Goal: Participate in discussion: Engage in conversation with other users on a specific topic

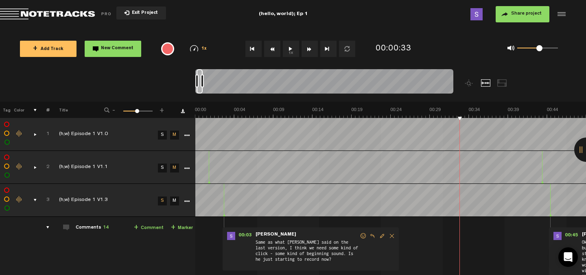
click at [293, 51] on button "1x" at bounding box center [291, 49] width 16 height 16
click at [294, 51] on button "1x" at bounding box center [291, 49] width 16 height 16
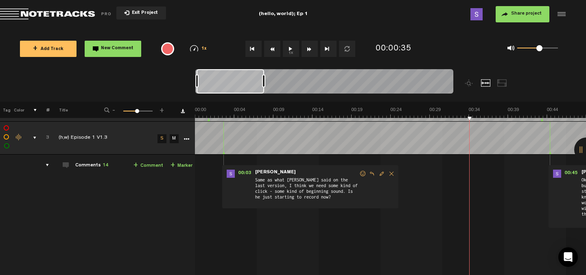
drag, startPoint x: 203, startPoint y: 80, endPoint x: 265, endPoint y: 80, distance: 62.3
click at [265, 80] on div at bounding box center [263, 81] width 3 height 13
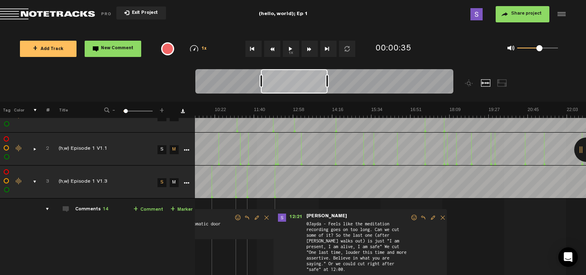
scroll to position [0, 293]
click at [286, 113] on img at bounding box center [489, 112] width 1174 height 11
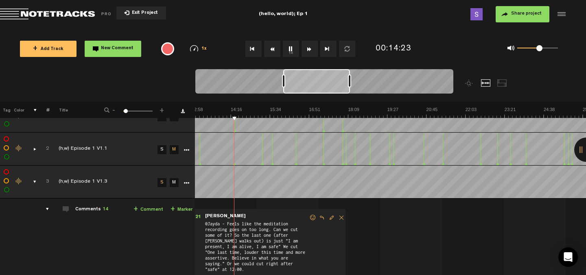
scroll to position [0, 394]
click at [291, 48] on button "1x" at bounding box center [291, 49] width 16 height 16
click at [264, 113] on img at bounding box center [388, 112] width 1174 height 11
click at [290, 47] on button "1x" at bounding box center [291, 49] width 16 height 16
click at [290, 48] on button "1x" at bounding box center [291, 49] width 16 height 16
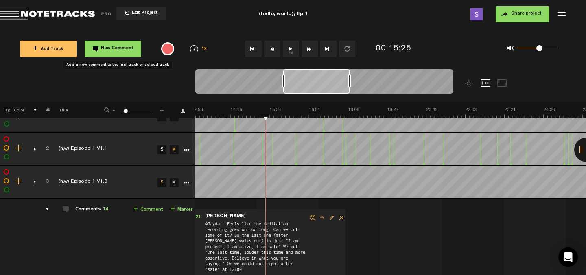
click at [123, 52] on button "New Comment" at bounding box center [113, 49] width 57 height 16
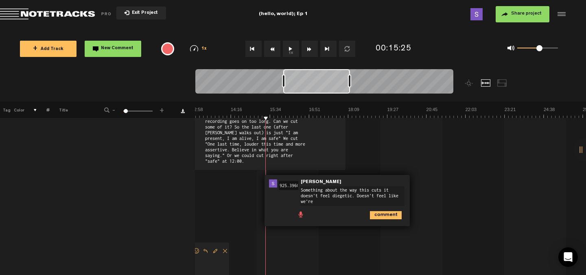
scroll to position [0, 0]
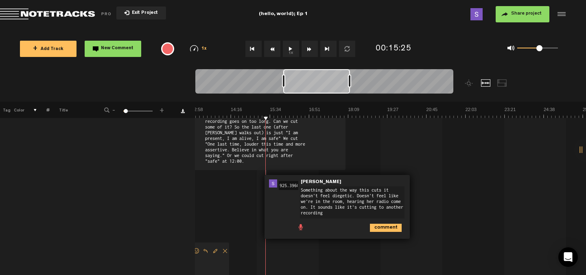
type textarea "Something about the way this cuts it doesn't feel diegetic. Doesn't feel like w…"
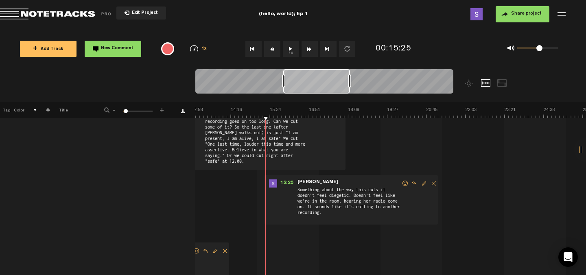
click at [288, 50] on button "1x" at bounding box center [291, 49] width 16 height 16
click at [295, 115] on img at bounding box center [388, 112] width 1174 height 11
click at [288, 115] on img at bounding box center [388, 112] width 1174 height 11
click at [292, 52] on button "1x" at bounding box center [291, 49] width 16 height 16
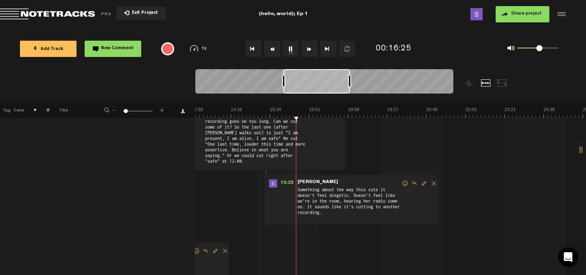
click at [292, 52] on button "1x" at bounding box center [291, 49] width 16 height 16
click at [289, 114] on img at bounding box center [388, 112] width 1174 height 11
click at [287, 46] on button "1x" at bounding box center [291, 49] width 16 height 16
click at [345, 114] on img at bounding box center [388, 112] width 1174 height 11
click at [290, 46] on button "1x" at bounding box center [291, 49] width 16 height 16
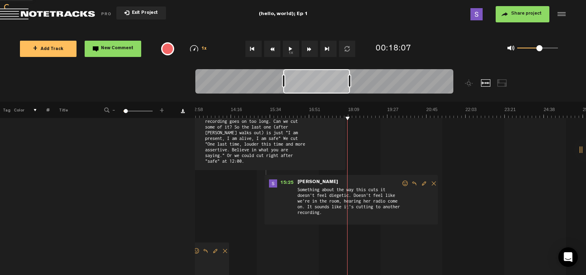
click at [290, 46] on button "1x" at bounding box center [291, 49] width 16 height 16
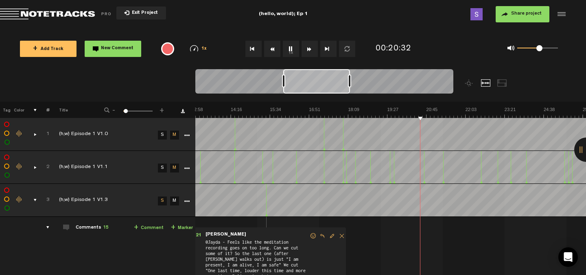
scroll to position [0, 394]
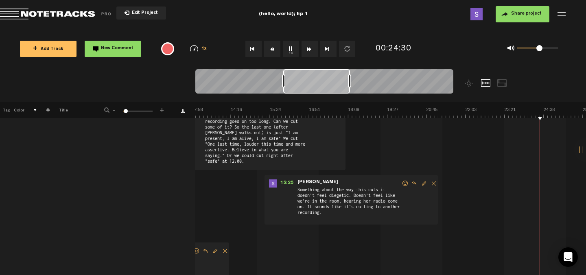
click at [291, 49] on button "1x" at bounding box center [291, 49] width 16 height 16
click at [128, 46] on span "New Comment" at bounding box center [117, 48] width 33 height 4
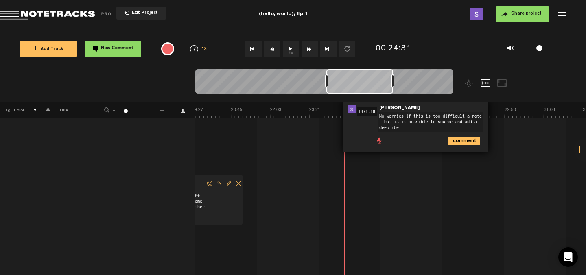
scroll to position [0, 0]
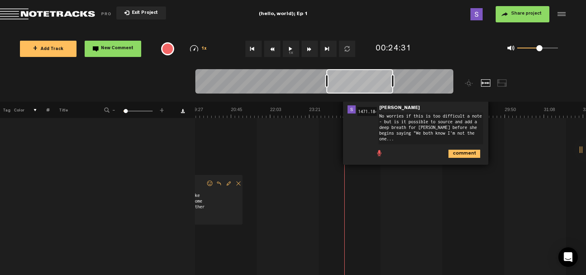
type textarea "No worries if this is too difficult a note - but is it possible to source and a…"
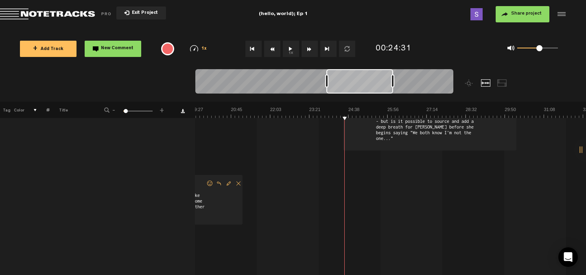
click at [294, 46] on button "1x" at bounding box center [291, 49] width 16 height 16
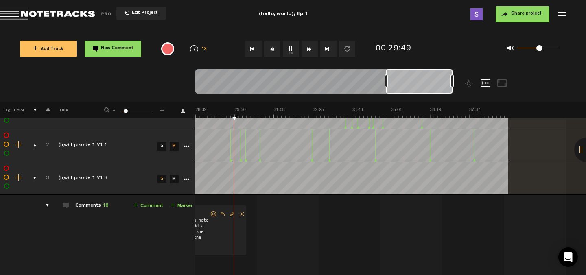
scroll to position [0, 860]
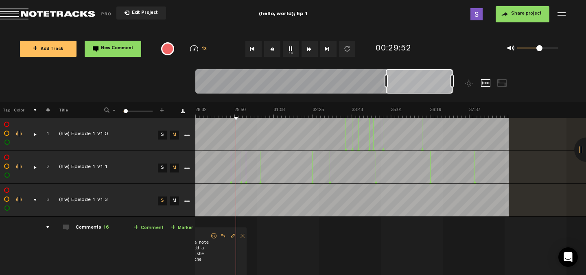
scroll to position [0, 860]
click at [292, 51] on button "1x" at bounding box center [291, 49] width 16 height 16
click at [129, 47] on span "New Comment" at bounding box center [117, 48] width 33 height 4
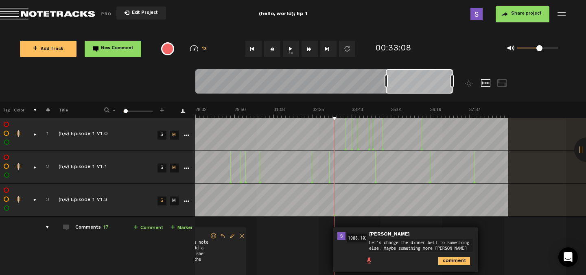
scroll to position [5, 0]
type textarea "Let's change the dinner bell to something else. Maybe something more analog?"
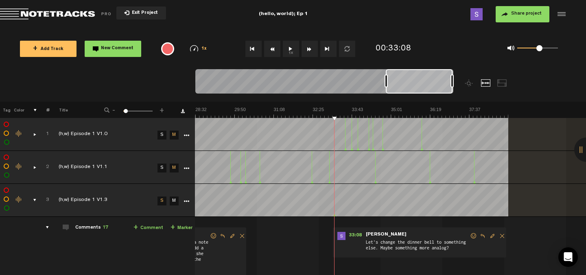
click at [290, 53] on button "1x" at bounding box center [291, 49] width 16 height 16
click at [108, 49] on span "New Comment" at bounding box center [117, 48] width 33 height 4
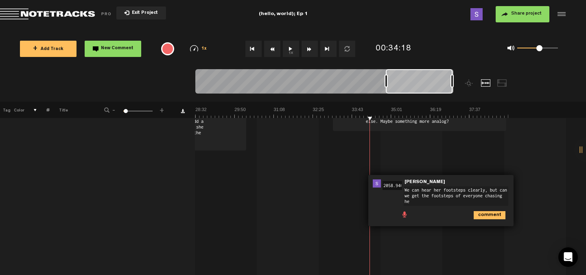
scroll to position [0, 0]
type textarea "We can hear her footsteps clearly, but can we get the footsteps of everyone cha…"
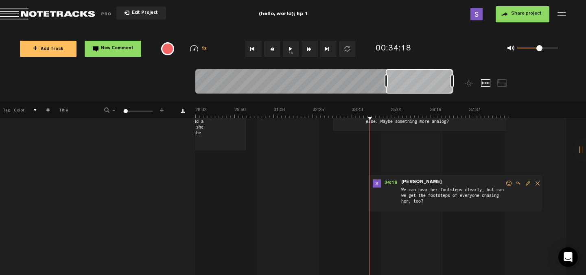
click at [289, 49] on button "1x" at bounding box center [291, 49] width 16 height 16
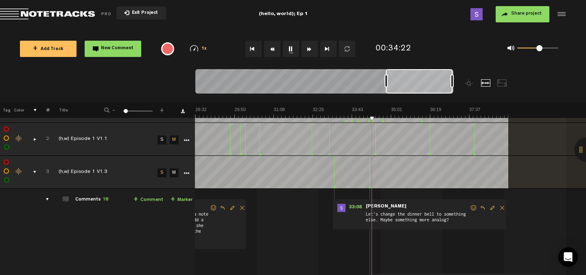
scroll to position [20, 7]
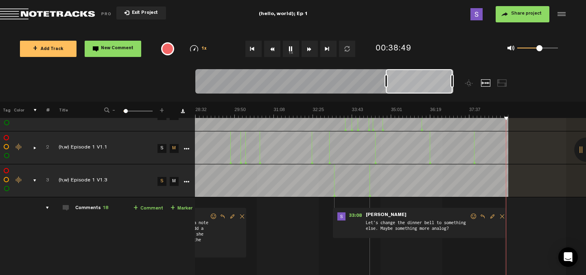
click at [292, 48] on button "1x" at bounding box center [291, 49] width 16 height 16
click at [517, 9] on button "Share project" at bounding box center [523, 14] width 54 height 16
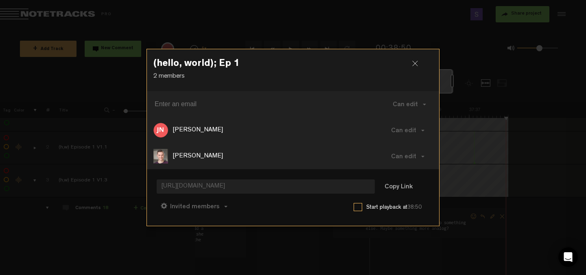
click at [400, 22] on div "(hello, world); Ep 1 2 members Can edit Can edit Can comment Can view Jayda Nov…" at bounding box center [293, 137] width 293 height 275
